Goal: Task Accomplishment & Management: Use online tool/utility

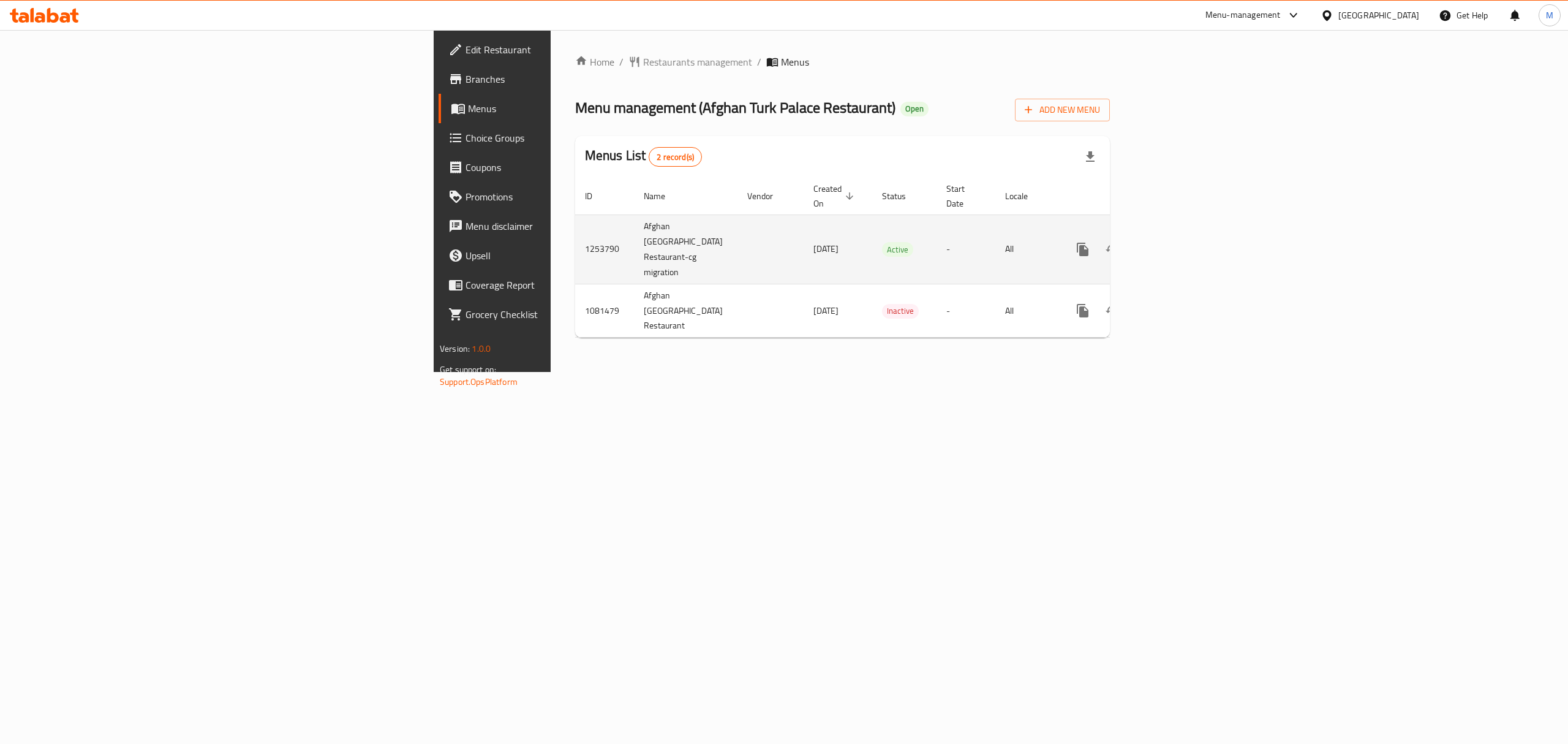
click at [1177, 244] on icon "enhanced table" at bounding box center [1171, 249] width 11 height 11
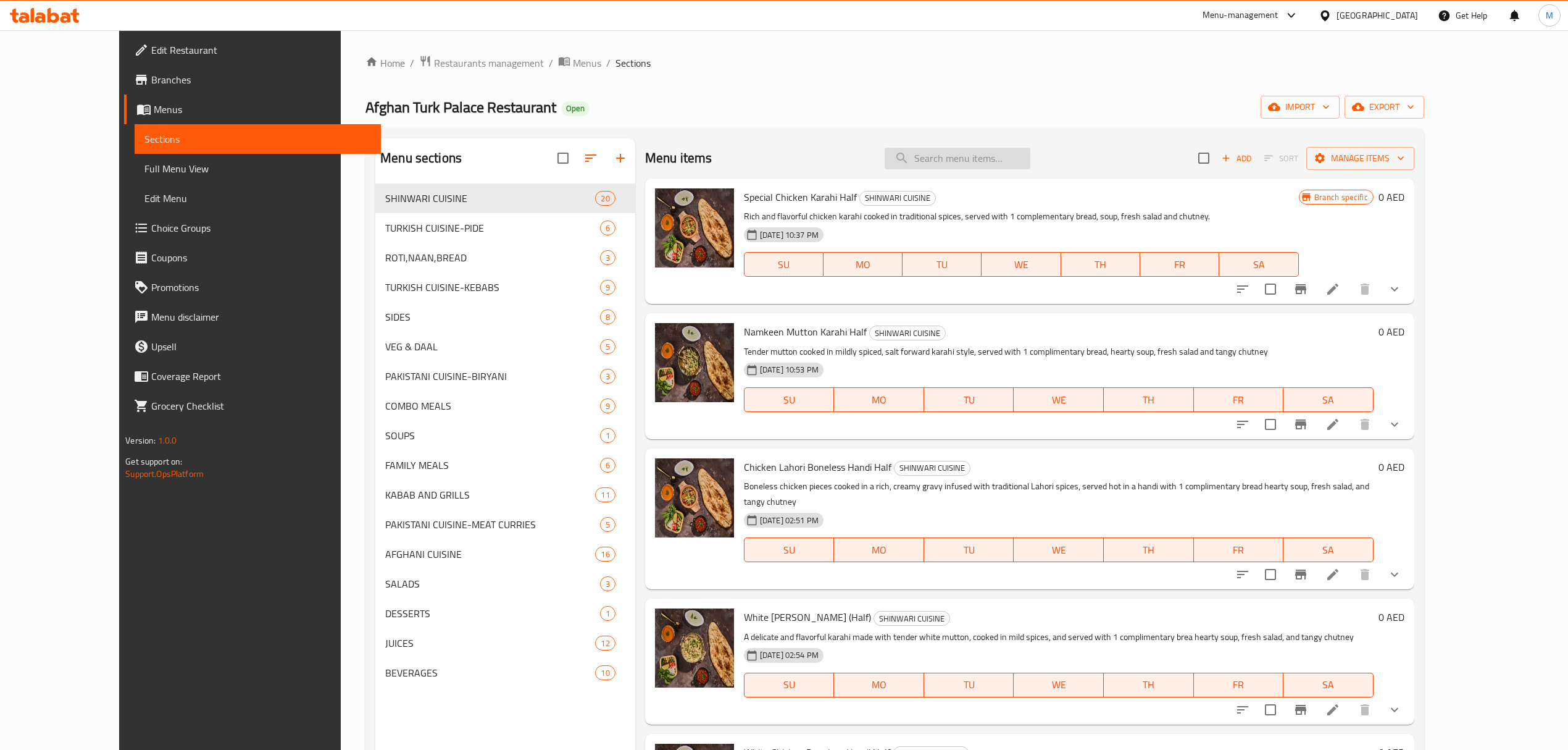
click at [963, 152] on input "search" at bounding box center [958, 158] width 146 height 21
paste input "Qabuli Polaw with Meat"
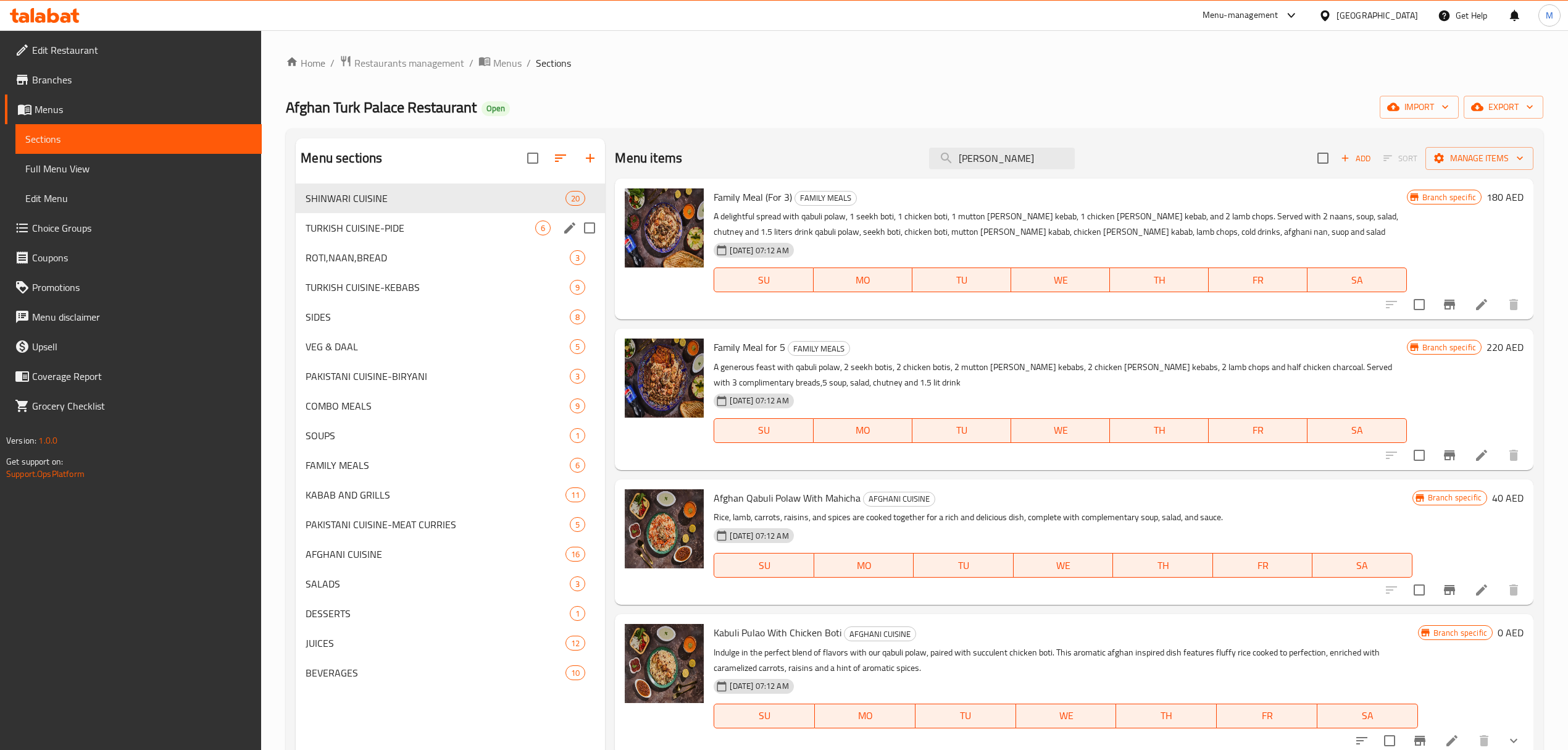
click at [479, 220] on div "TURKISH CUISINE-PIDE 6" at bounding box center [450, 228] width 309 height 30
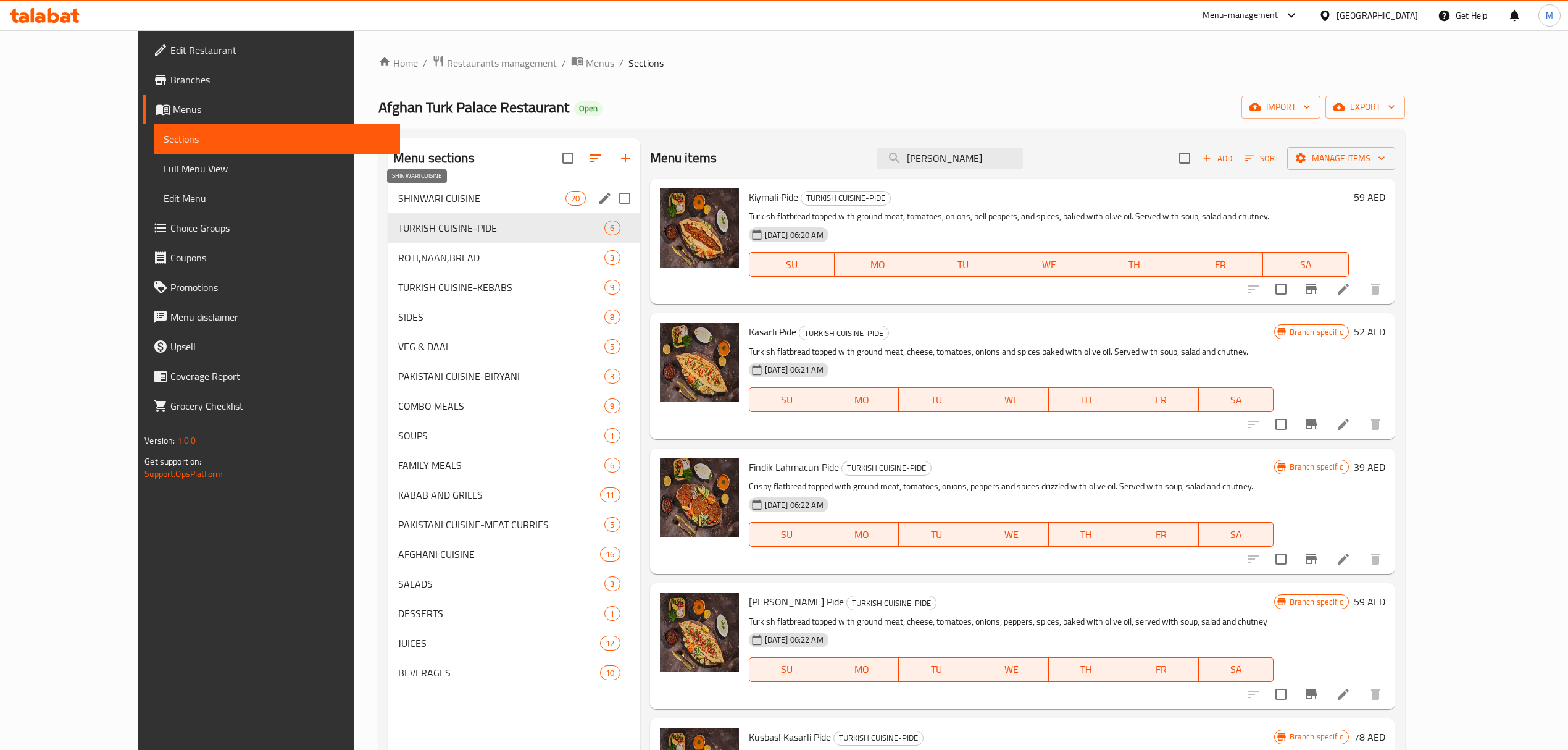
click at [484, 205] on span "SHINWARI CUISINE" at bounding box center [481, 198] width 167 height 14
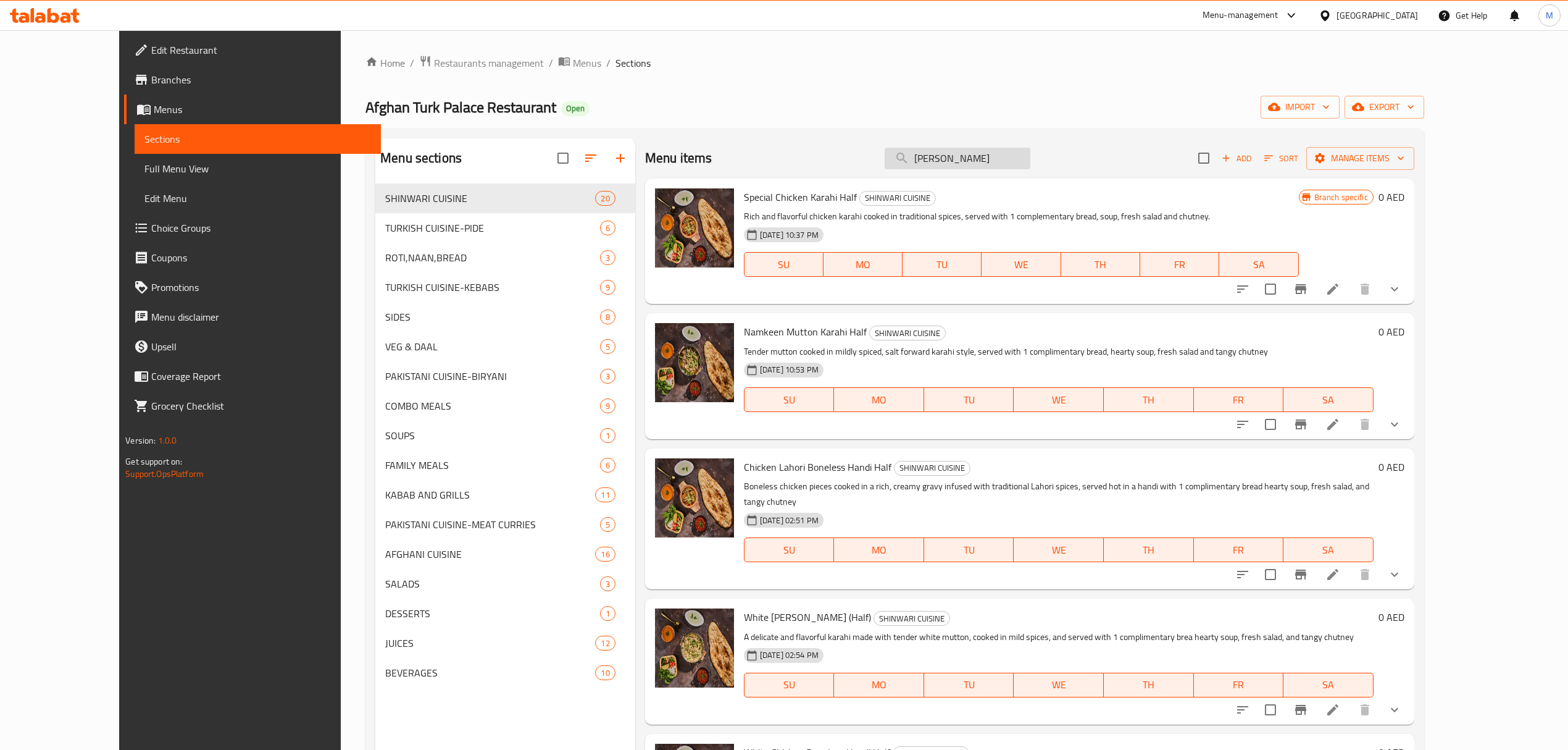
click at [1031, 168] on input "Qabuli Polaw" at bounding box center [958, 158] width 146 height 21
drag, startPoint x: 981, startPoint y: 166, endPoint x: 895, endPoint y: 161, distance: 86.1
click at [896, 161] on div "Menu items Qabuli Polaw Add Sort Manage items" at bounding box center [1030, 158] width 769 height 40
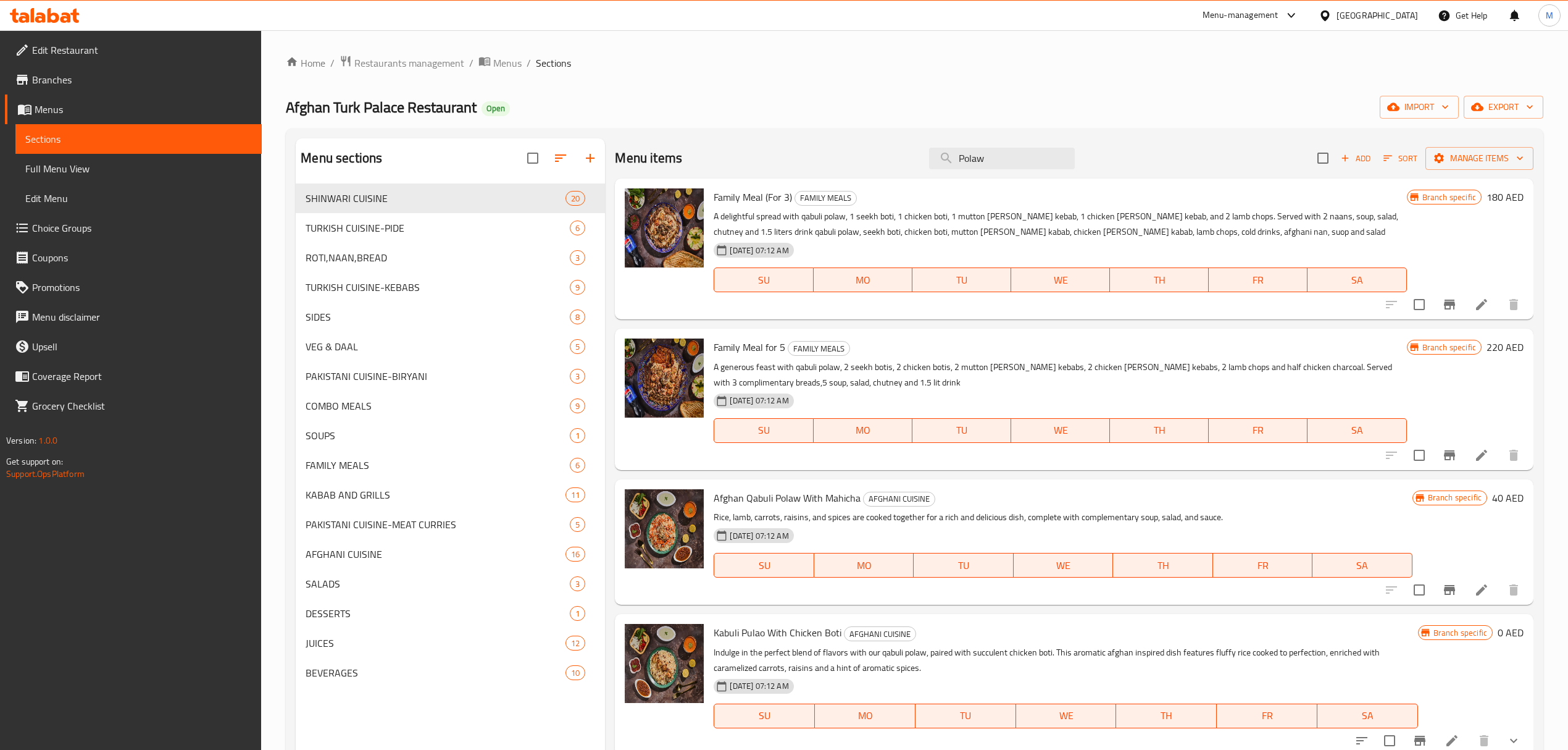
type input "Polaw"
click at [438, 62] on span "Restaurants management" at bounding box center [408, 62] width 110 height 14
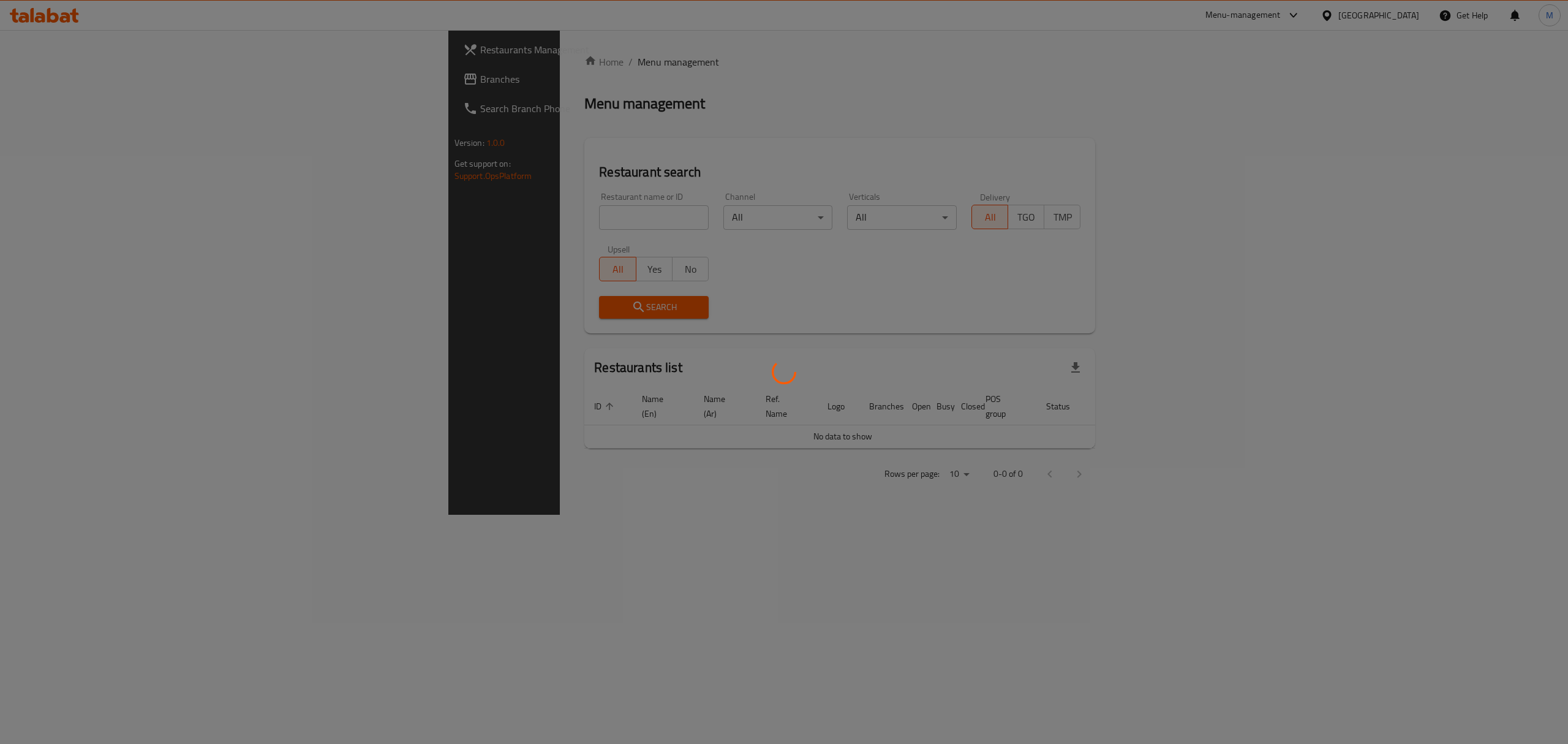
click at [471, 214] on div at bounding box center [784, 372] width 1568 height 744
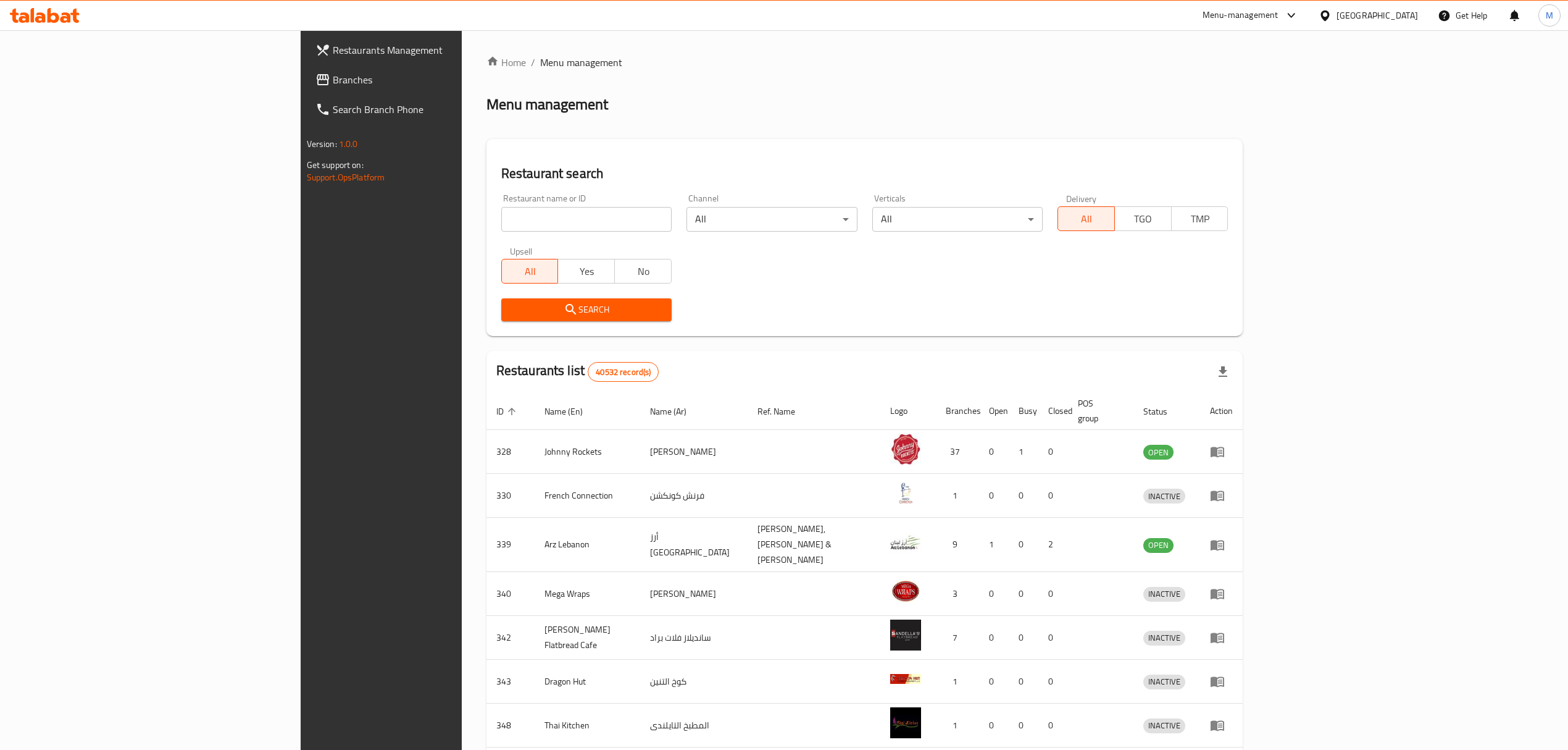
click at [501, 216] on input "search" at bounding box center [586, 219] width 171 height 25
paste input "Zaazouah"
type input "Zaazouah"
click button "Search" at bounding box center [586, 309] width 171 height 23
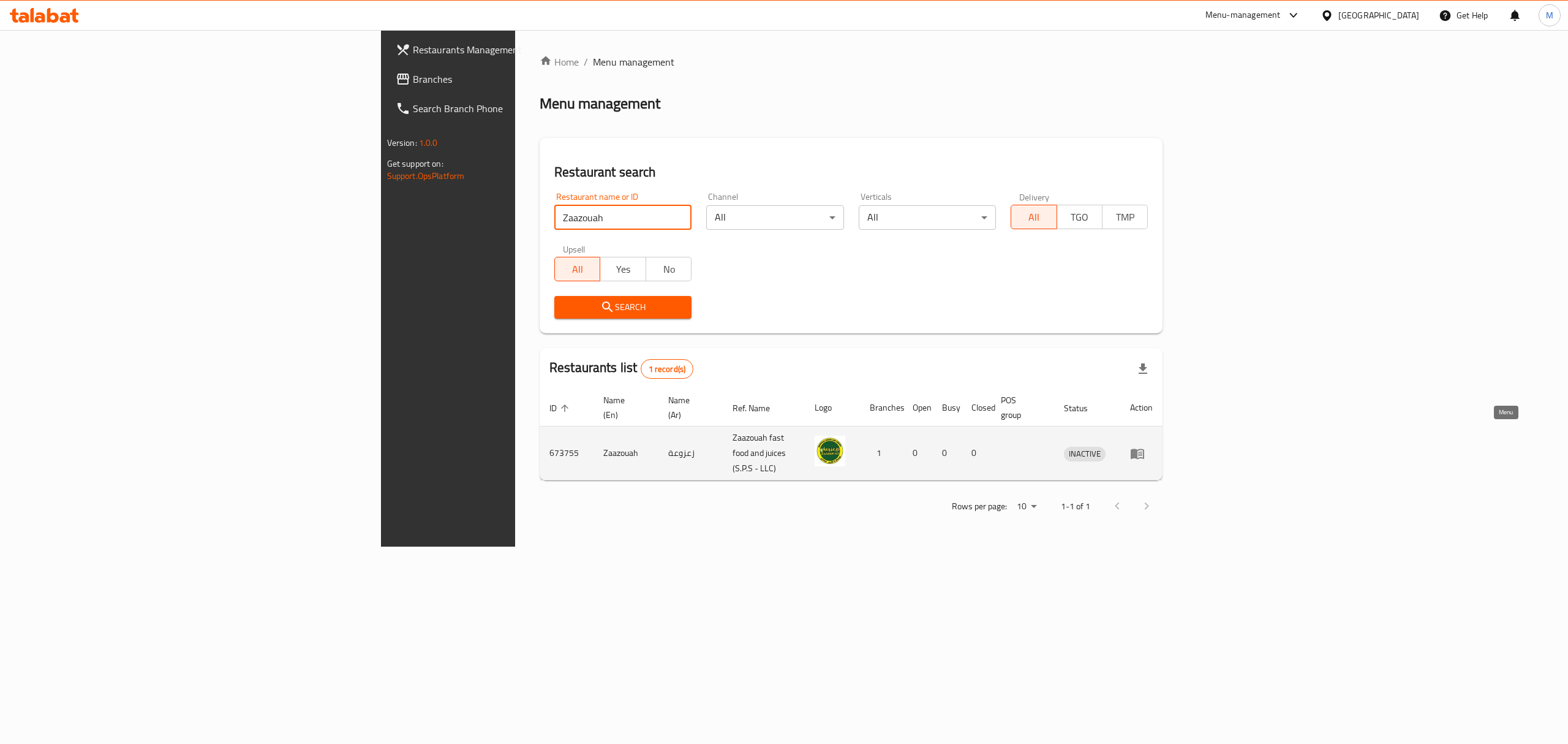
click at [1145, 446] on icon "enhanced table" at bounding box center [1137, 452] width 14 height 14
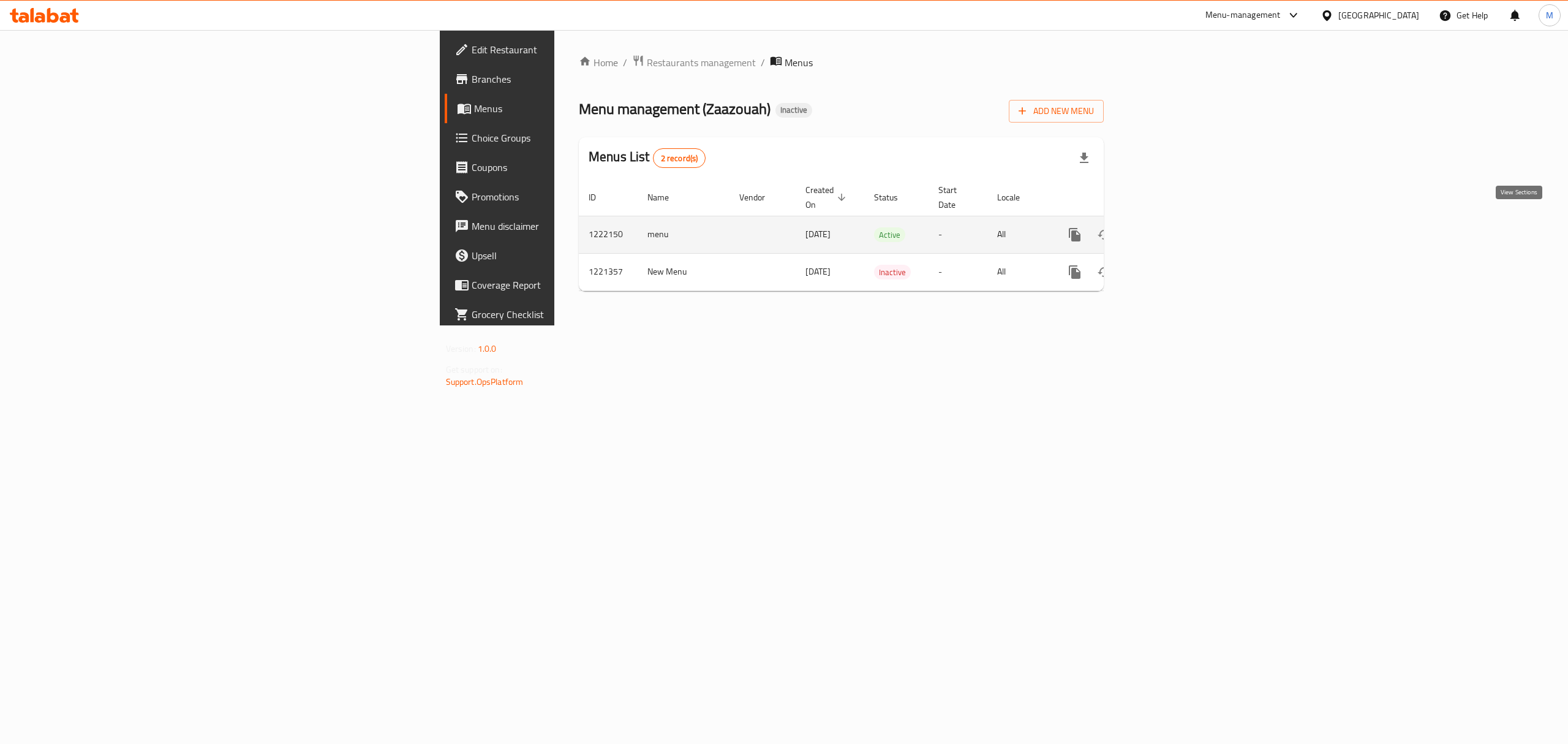
click at [1171, 227] on icon "enhanced table" at bounding box center [1163, 234] width 14 height 14
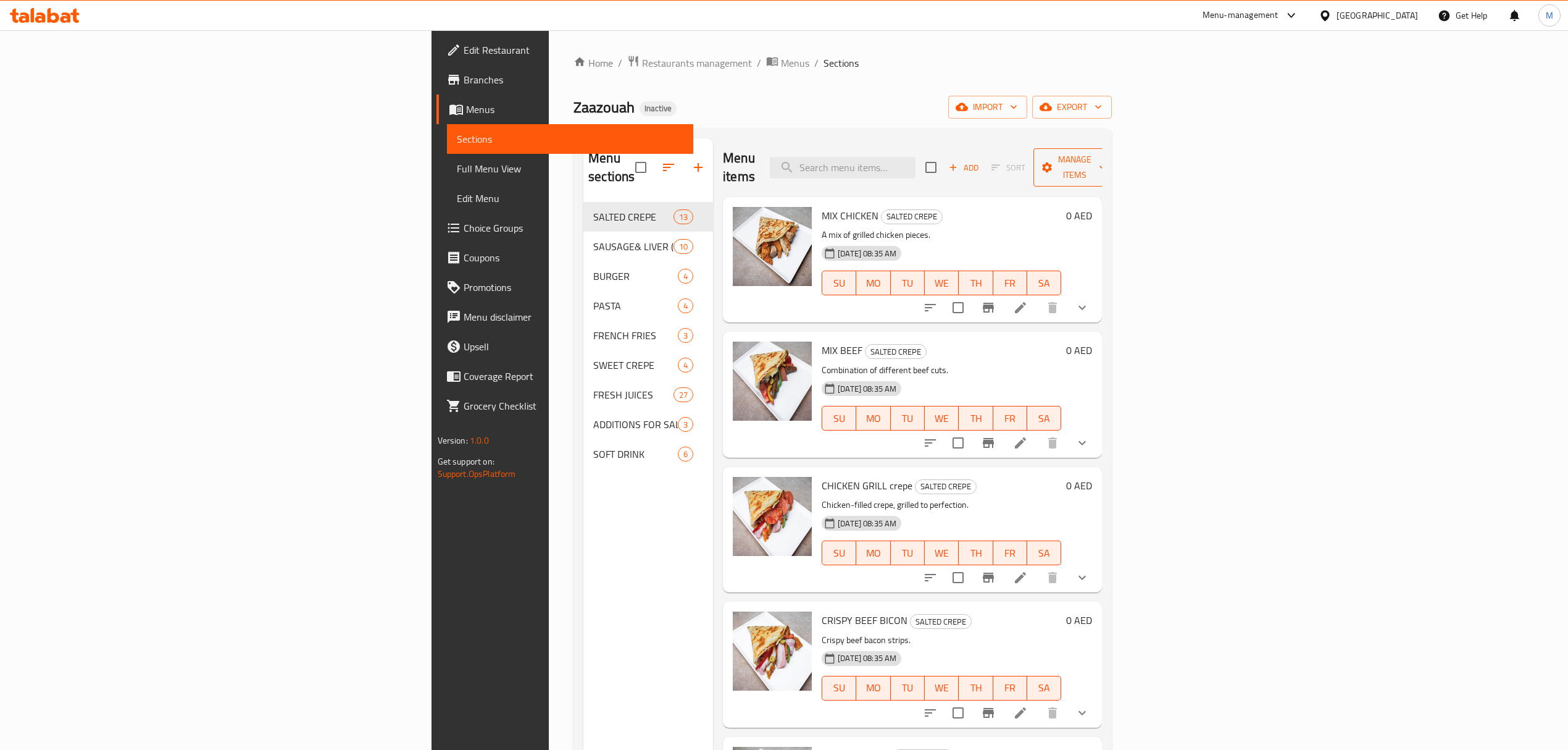
click at [1106, 154] on span "Manage items" at bounding box center [1075, 167] width 63 height 31
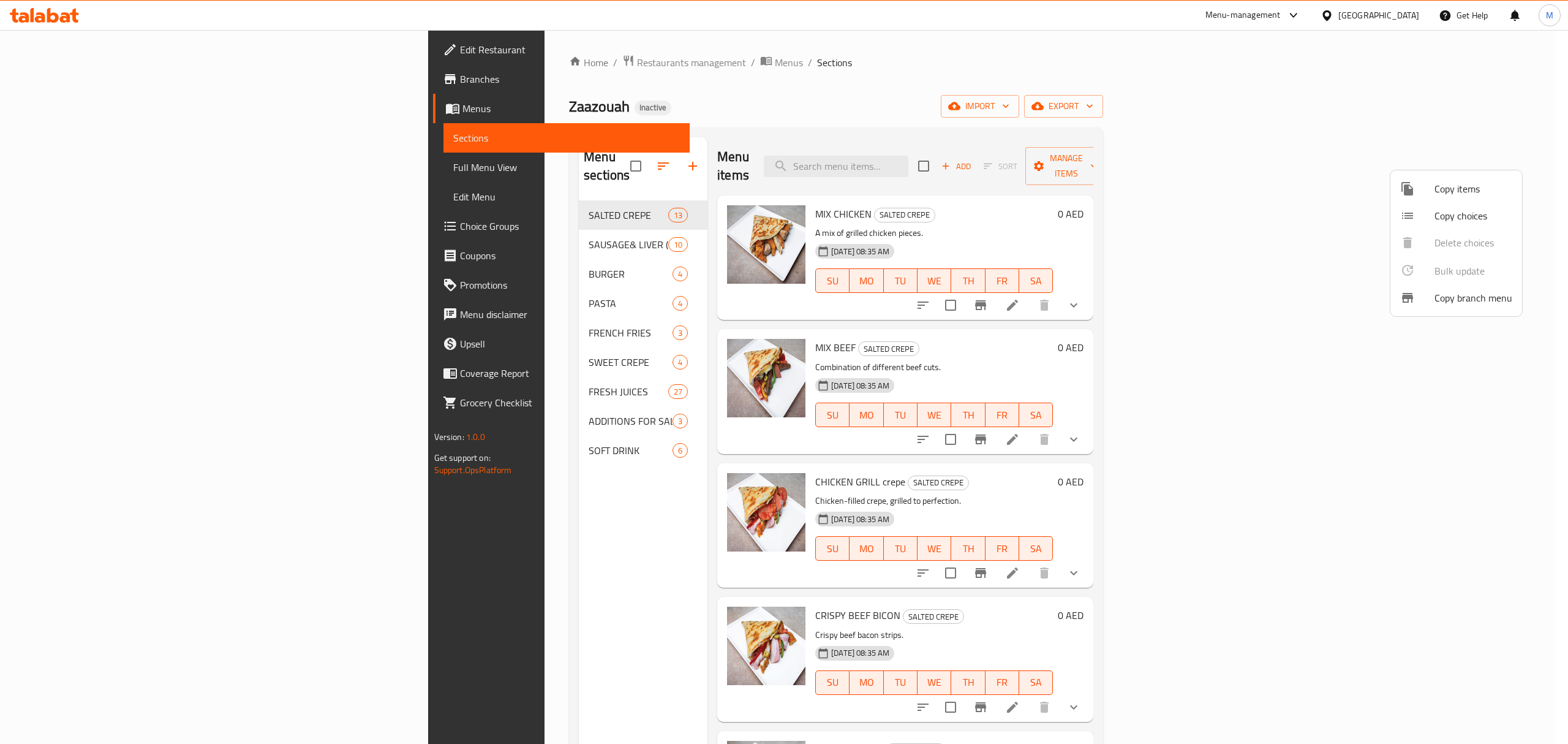
click at [1493, 107] on div at bounding box center [784, 372] width 1568 height 744
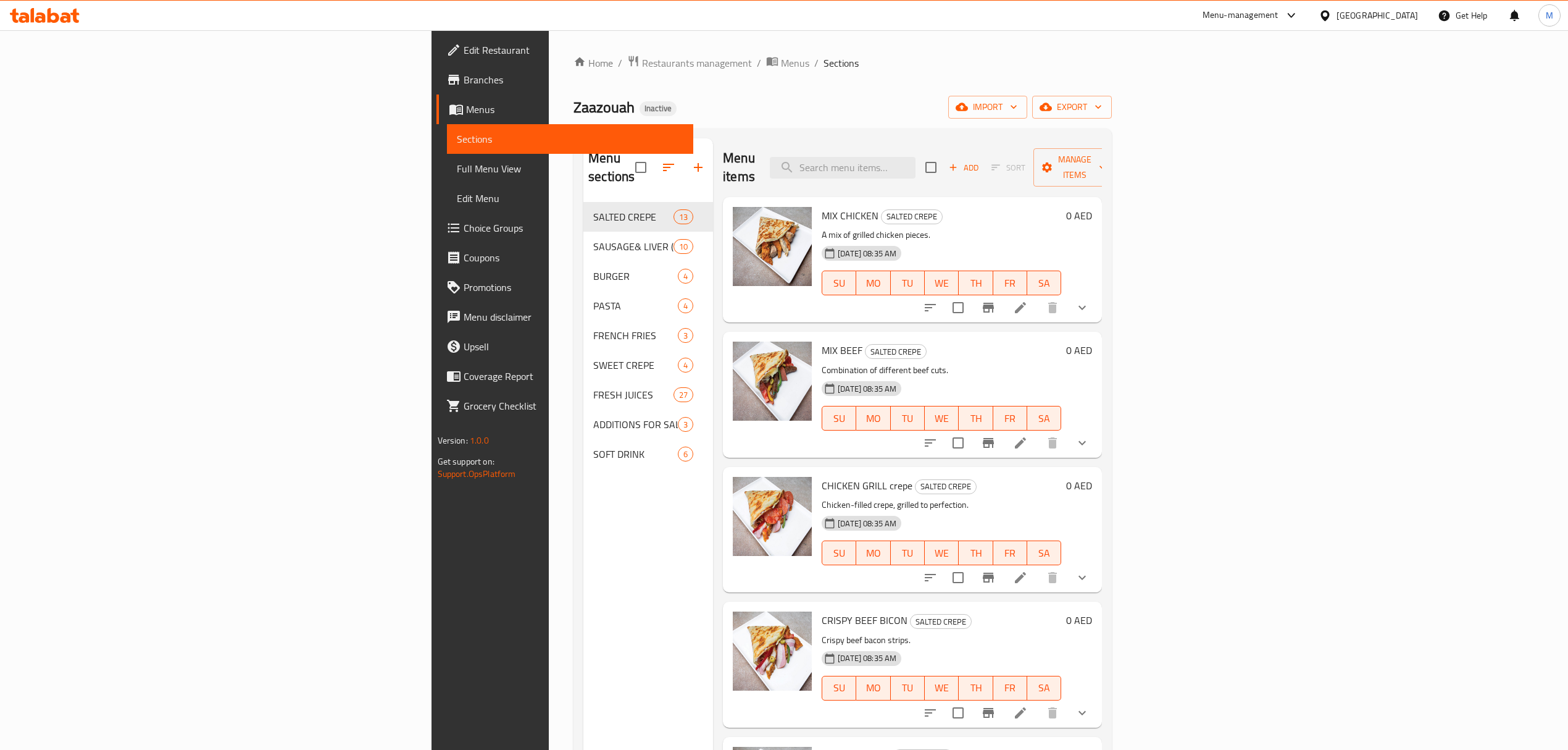
click at [1102, 108] on span "export" at bounding box center [1071, 107] width 60 height 15
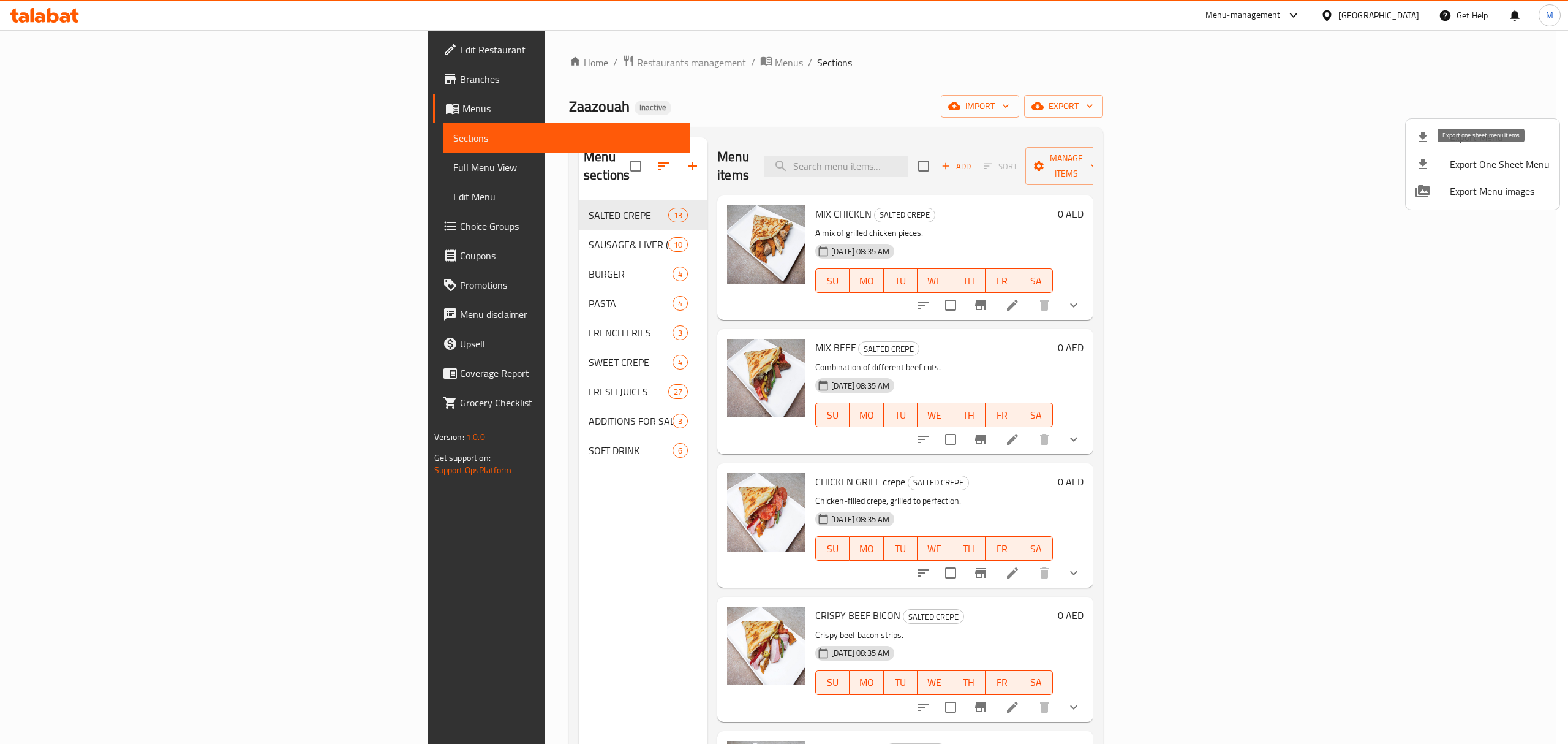
click at [1475, 168] on span "Export One Sheet Menu" at bounding box center [1500, 163] width 100 height 14
click at [1473, 189] on span "Export Menu images" at bounding box center [1500, 190] width 100 height 14
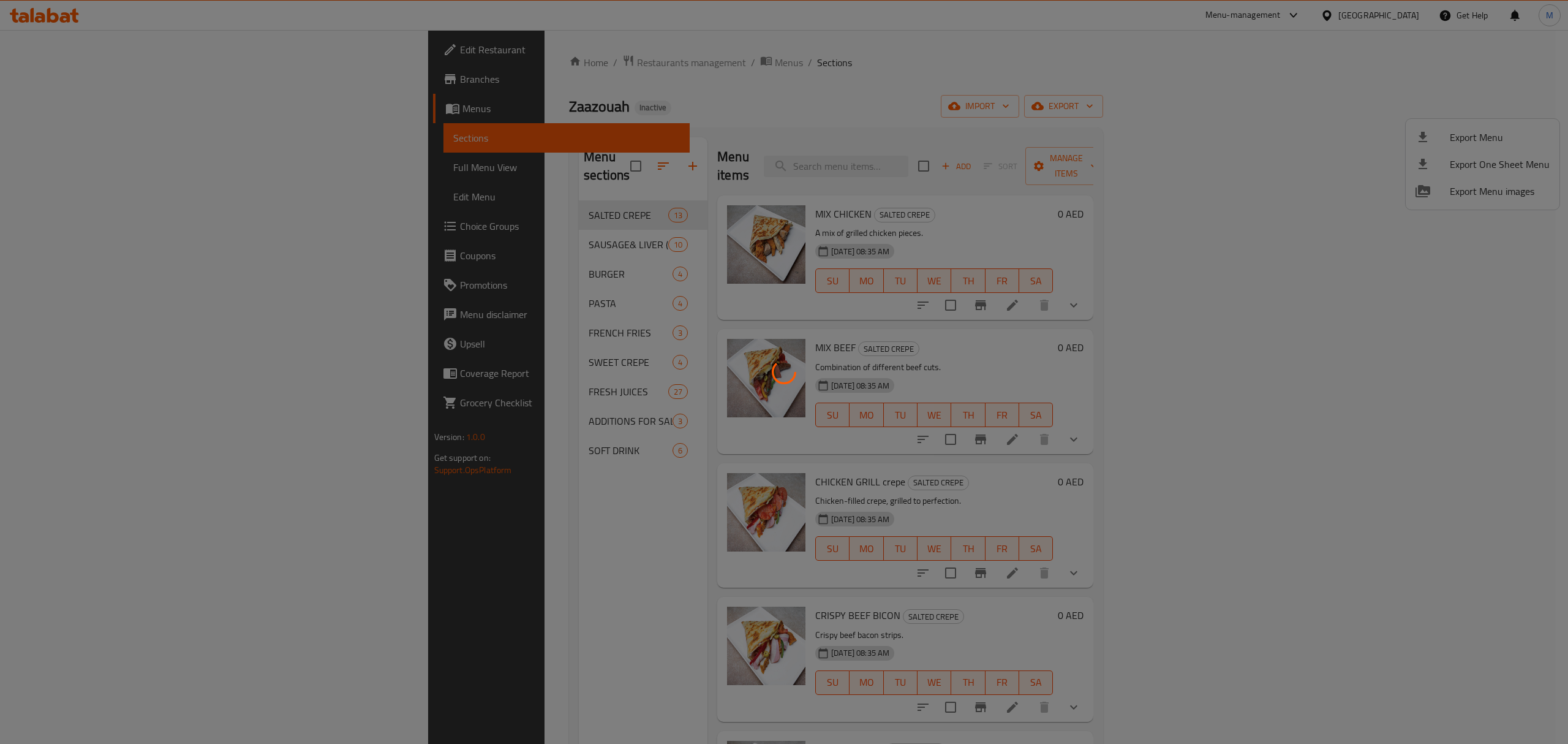
click at [1108, 116] on div at bounding box center [784, 372] width 1568 height 744
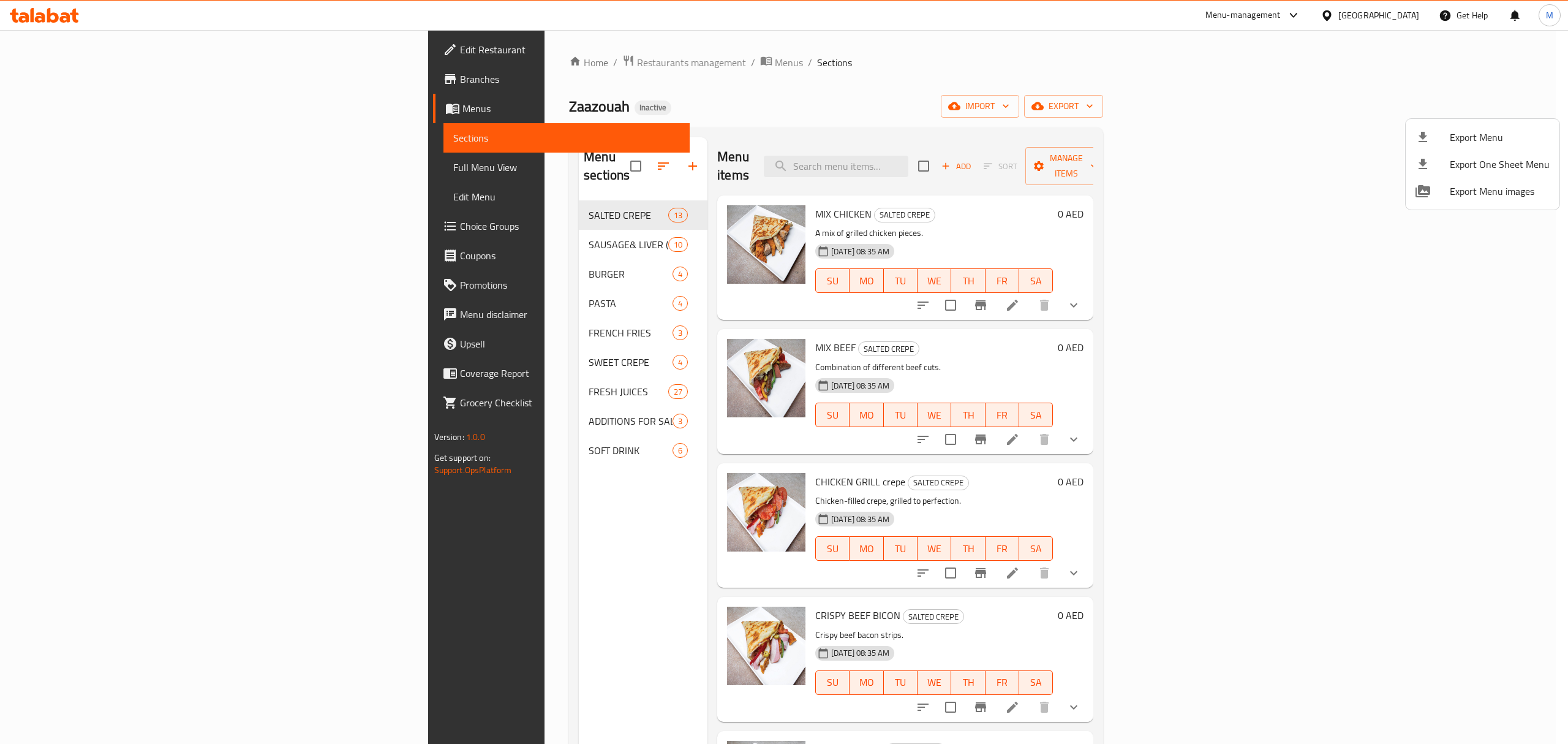
click at [1282, 125] on div at bounding box center [784, 372] width 1568 height 744
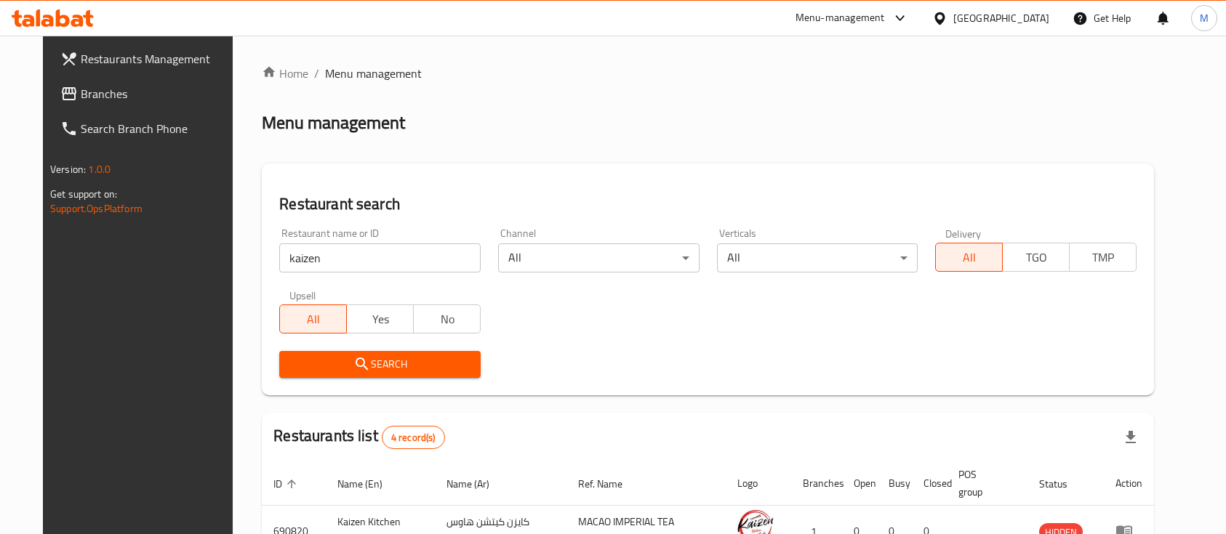
scroll to position [193, 0]
